Goal: Information Seeking & Learning: Learn about a topic

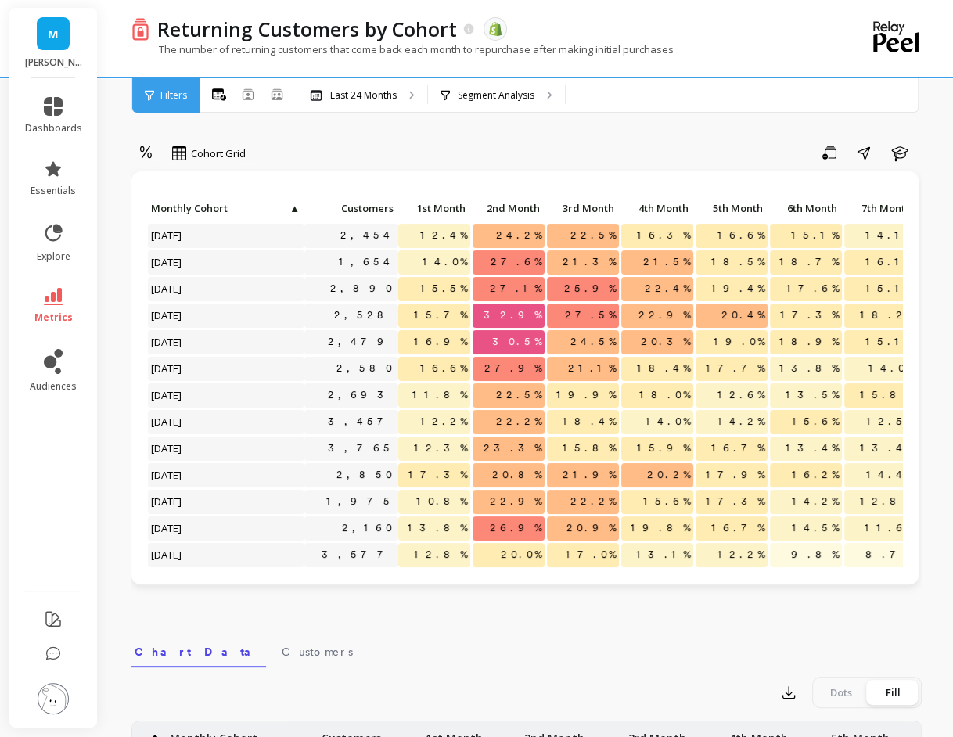
click at [52, 301] on icon at bounding box center [53, 296] width 19 height 17
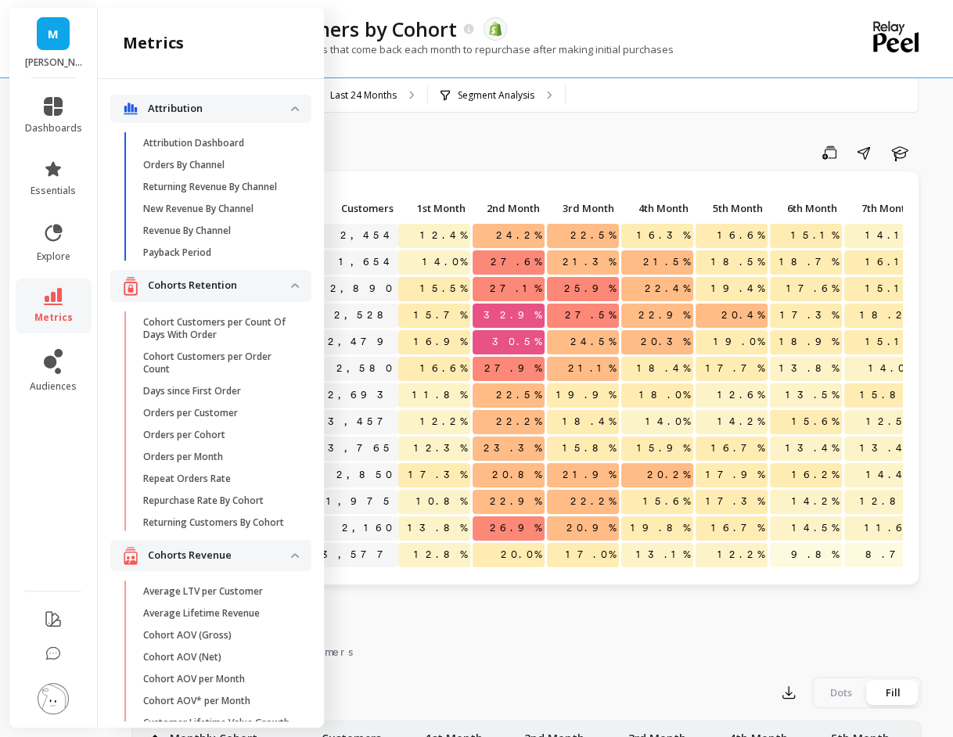
click at [789, 68] on div "The number of returning customers that come back each month to repurchase after…" at bounding box center [463, 57] width 662 height 30
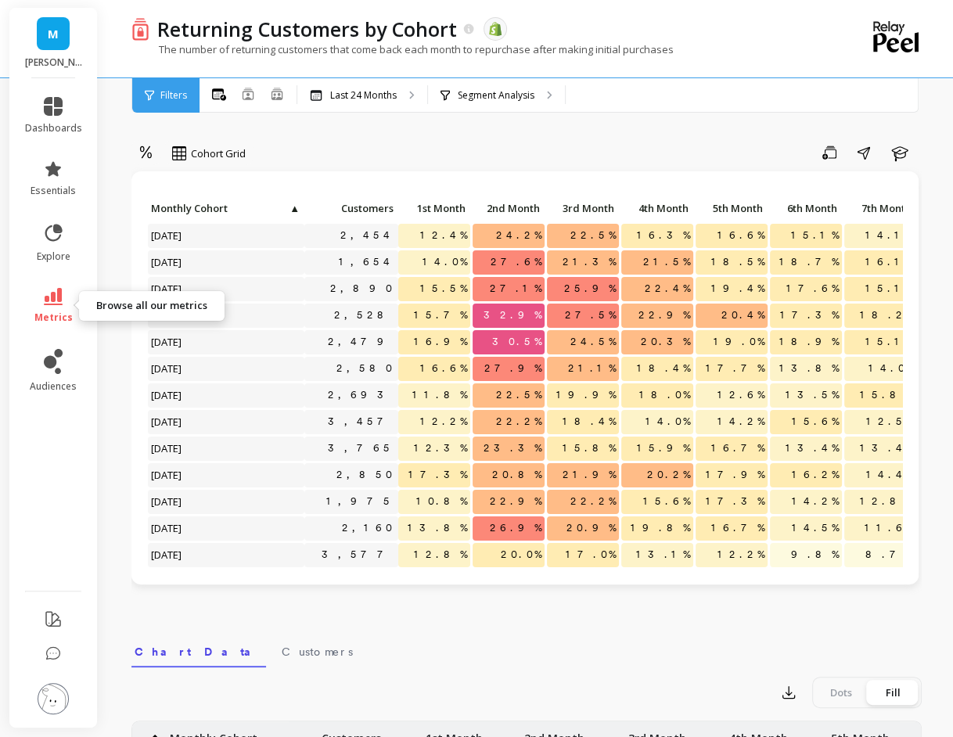
click at [63, 308] on link "metrics" at bounding box center [53, 306] width 57 height 36
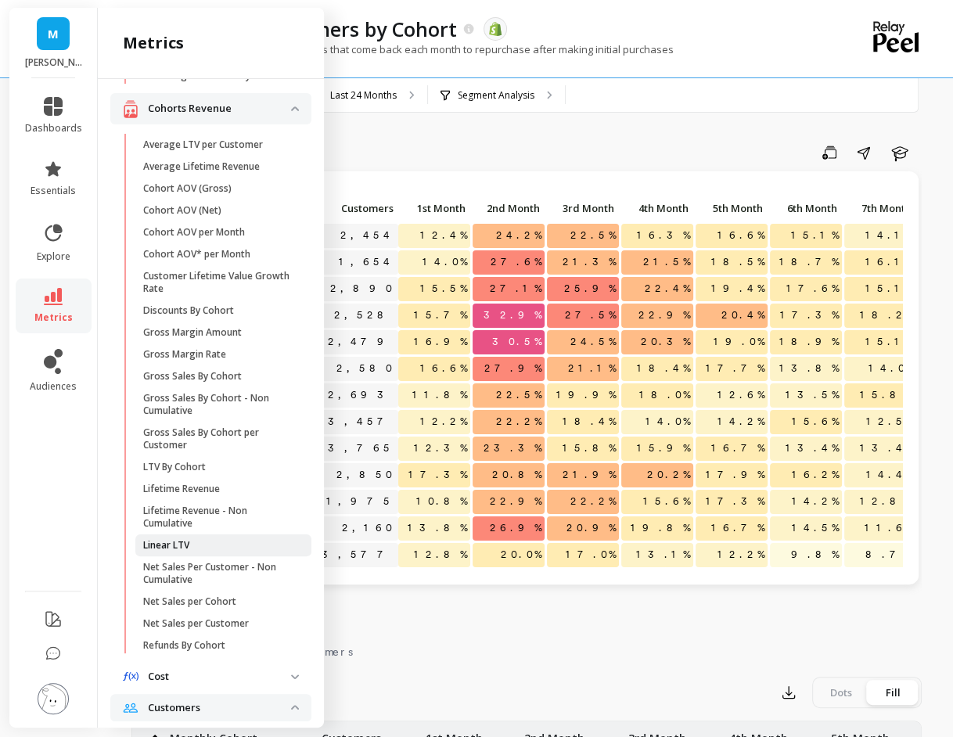
scroll to position [454, 0]
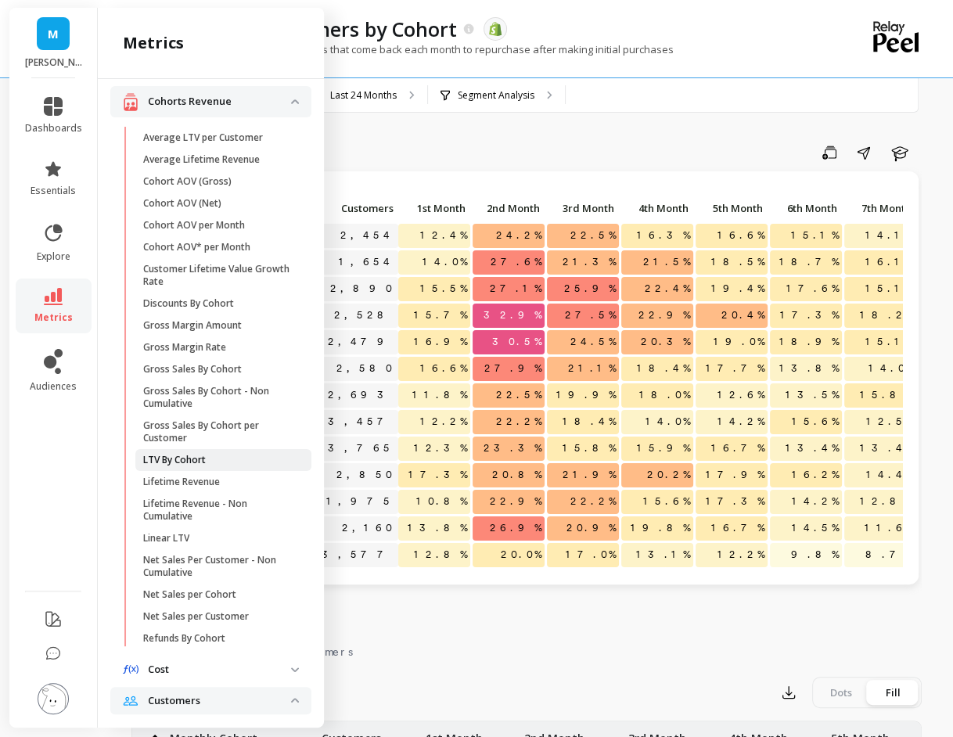
click at [169, 461] on p "LTV By Cohort" at bounding box center [174, 460] width 63 height 13
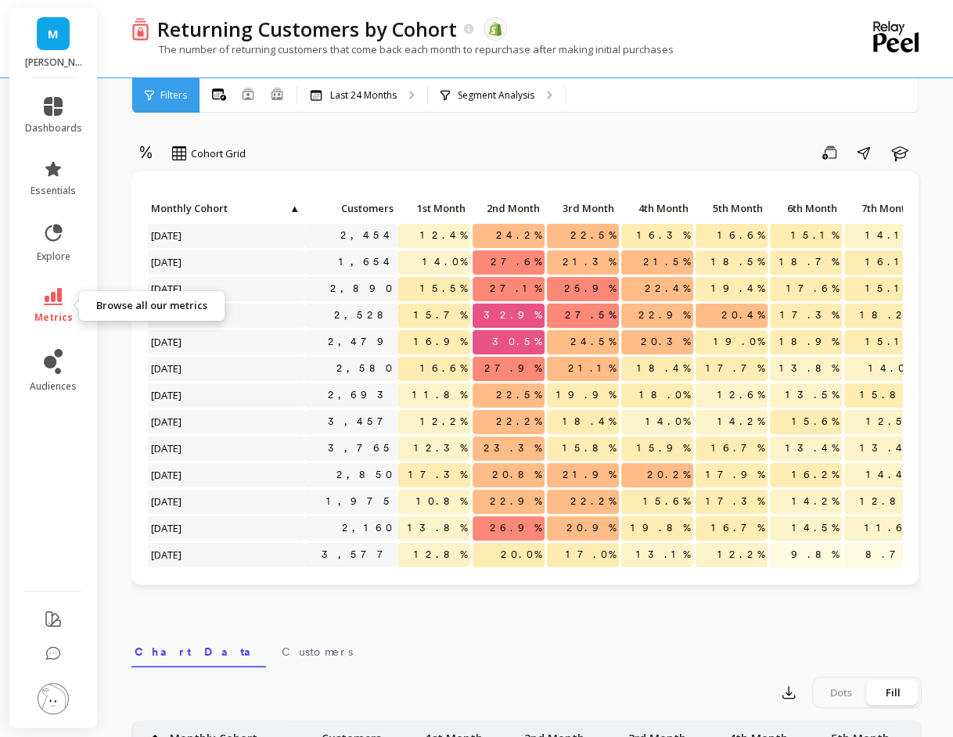
click at [60, 305] on icon at bounding box center [53, 296] width 19 height 17
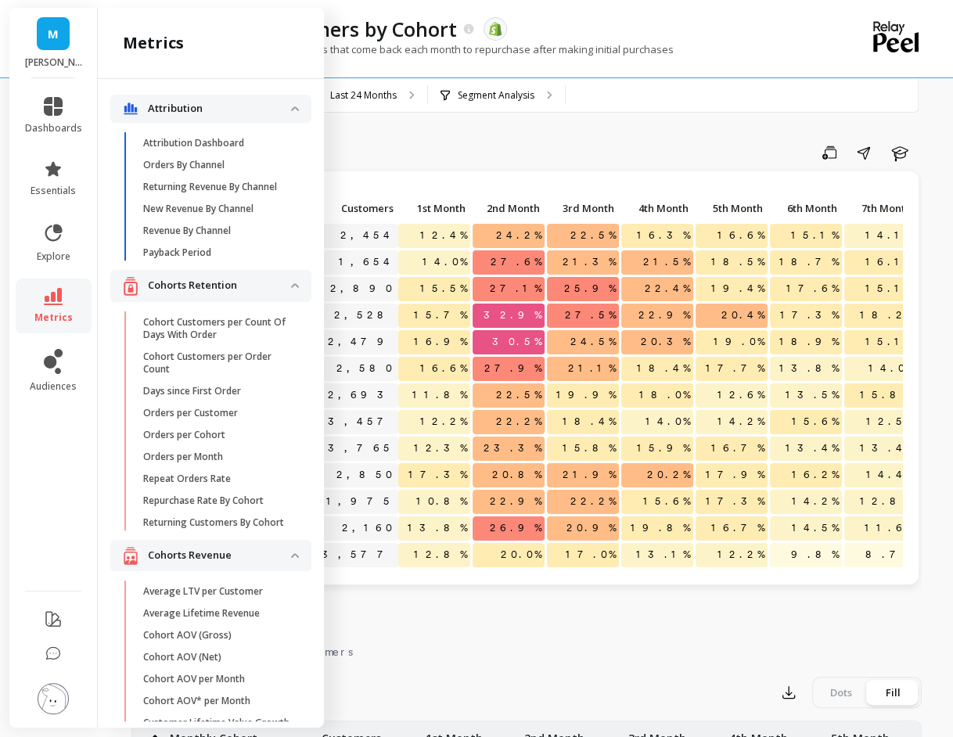
scroll to position [454, 0]
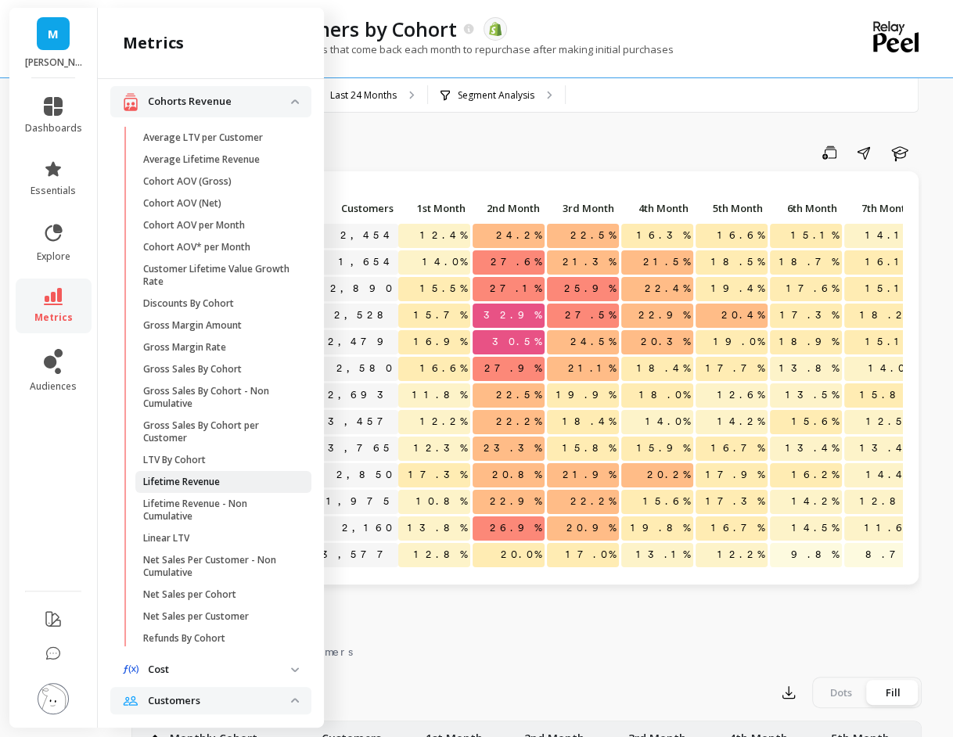
click at [232, 477] on span "Lifetime Revenue" at bounding box center [218, 482] width 150 height 13
